Goal: Navigation & Orientation: Find specific page/section

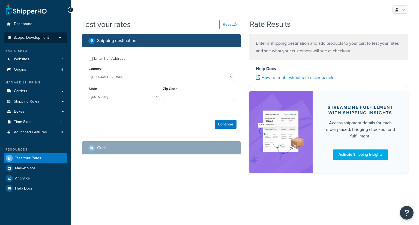
click at [41, 38] on span "Scope: Development" at bounding box center [31, 37] width 35 height 5
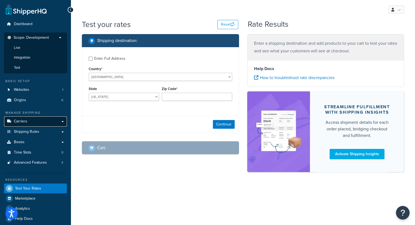
click at [29, 124] on link "Carriers" at bounding box center [35, 122] width 63 height 10
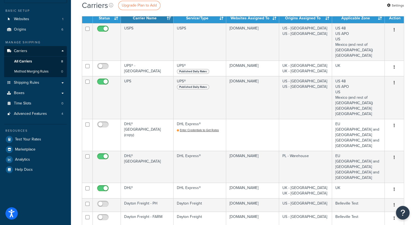
scroll to position [38, 0]
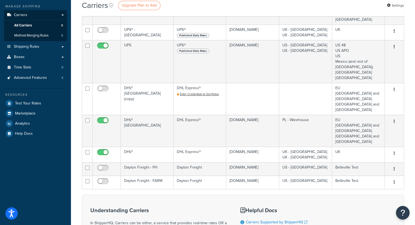
scroll to position [77, 0]
